Goal: Find specific page/section: Find specific page/section

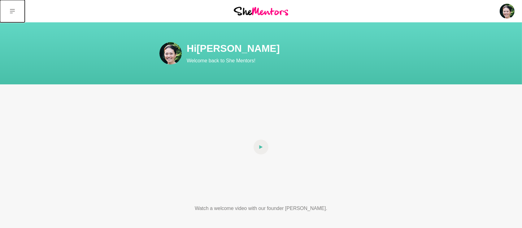
click at [13, 15] on button at bounding box center [12, 11] width 25 height 22
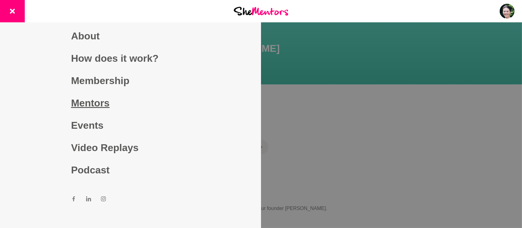
drag, startPoint x: 71, startPoint y: 103, endPoint x: 86, endPoint y: 96, distance: 17.3
click at [71, 103] on link "Mentors" at bounding box center [130, 103] width 119 height 22
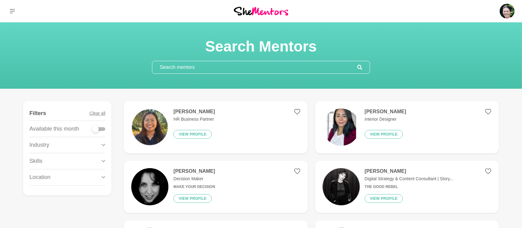
click at [165, 70] on input "text" at bounding box center [254, 67] width 205 height 12
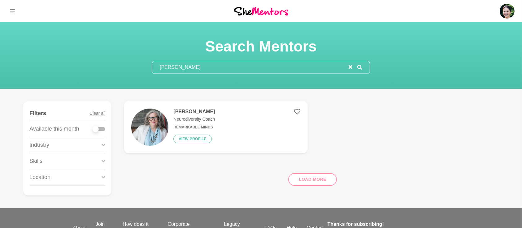
type input "[PERSON_NAME]"
click at [199, 110] on h4 "[PERSON_NAME]" at bounding box center [193, 111] width 41 height 6
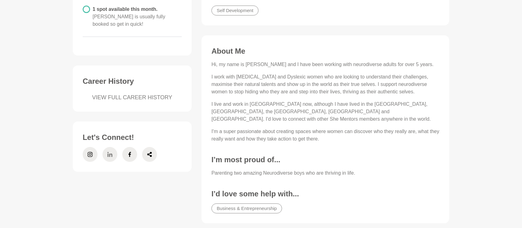
scroll to position [193, 0]
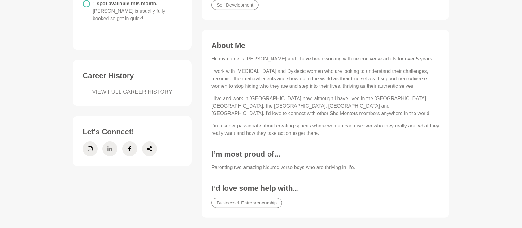
click at [112, 146] on span at bounding box center [109, 148] width 15 height 15
click at [128, 141] on icon at bounding box center [129, 148] width 5 height 15
click at [147, 143] on icon at bounding box center [149, 148] width 5 height 15
click at [91, 146] on icon at bounding box center [90, 148] width 5 height 5
